Goal: Find specific fact: Find specific fact

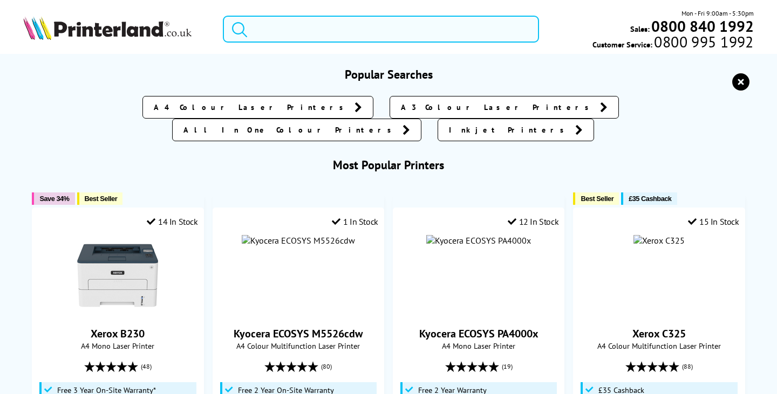
click at [278, 29] on input "search" at bounding box center [381, 29] width 316 height 27
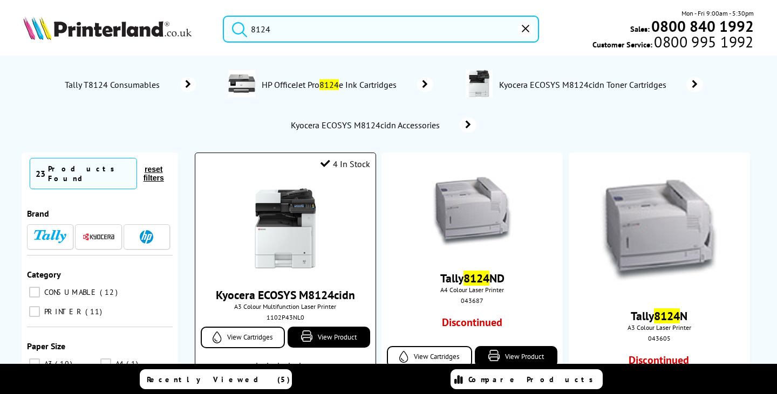
type input "8124"
click at [291, 220] on img at bounding box center [285, 228] width 81 height 81
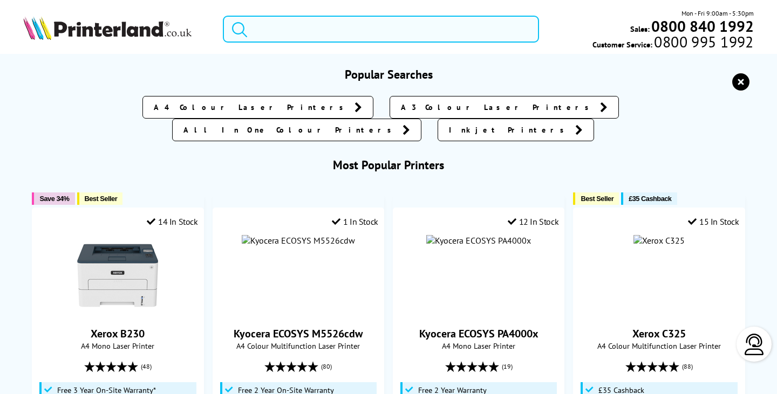
click at [299, 39] on input "search" at bounding box center [381, 29] width 316 height 27
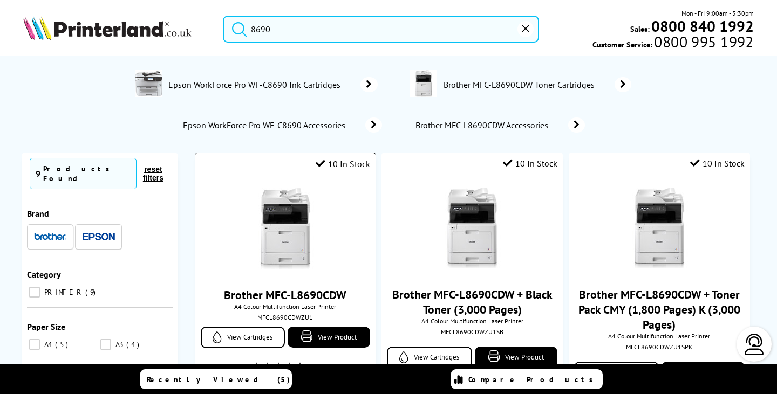
type input "8690"
click at [277, 243] on img at bounding box center [285, 228] width 81 height 81
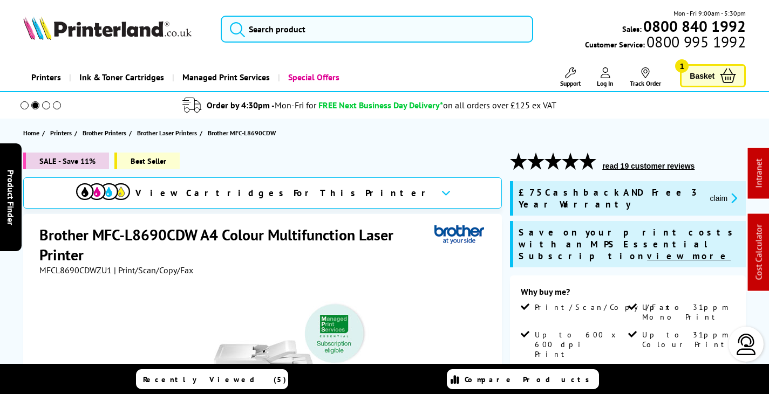
click at [92, 271] on span "MFCL8690CDWZU1" at bounding box center [75, 270] width 72 height 11
copy span "MFCL8690CDWZU1"
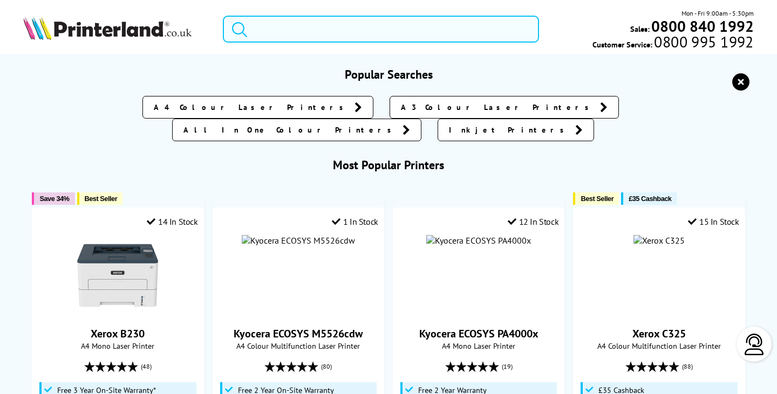
click at [303, 32] on input "search" at bounding box center [381, 29] width 316 height 27
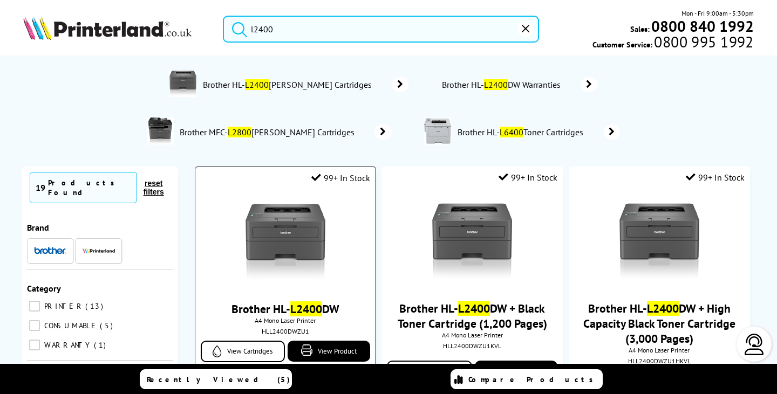
type input "l2400"
click at [291, 220] on img at bounding box center [285, 242] width 81 height 81
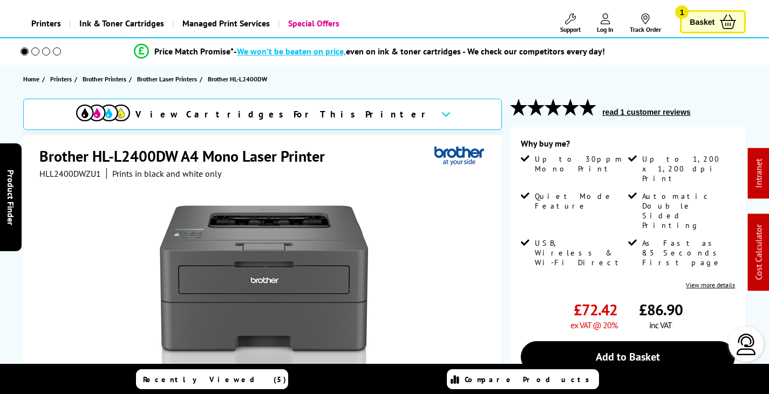
click at [79, 172] on span "HLL2400DWZU1" at bounding box center [69, 173] width 61 height 11
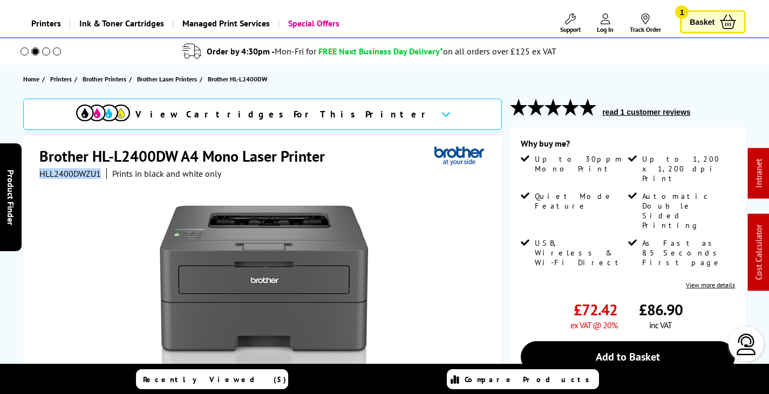
copy span "HLL2400DWZU1"
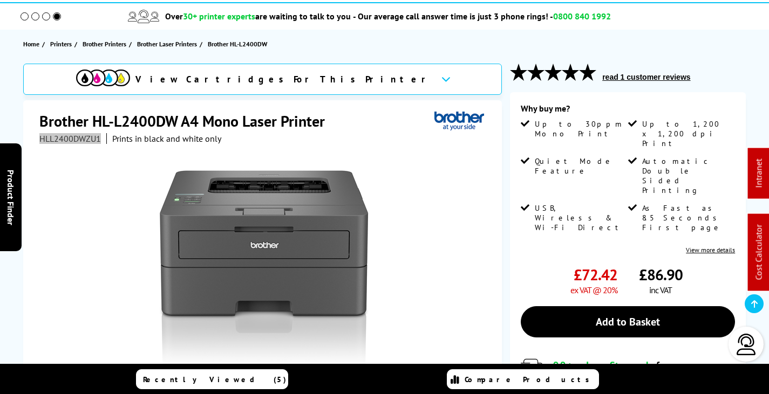
scroll to position [108, 0]
